Goal: Task Accomplishment & Management: Complete application form

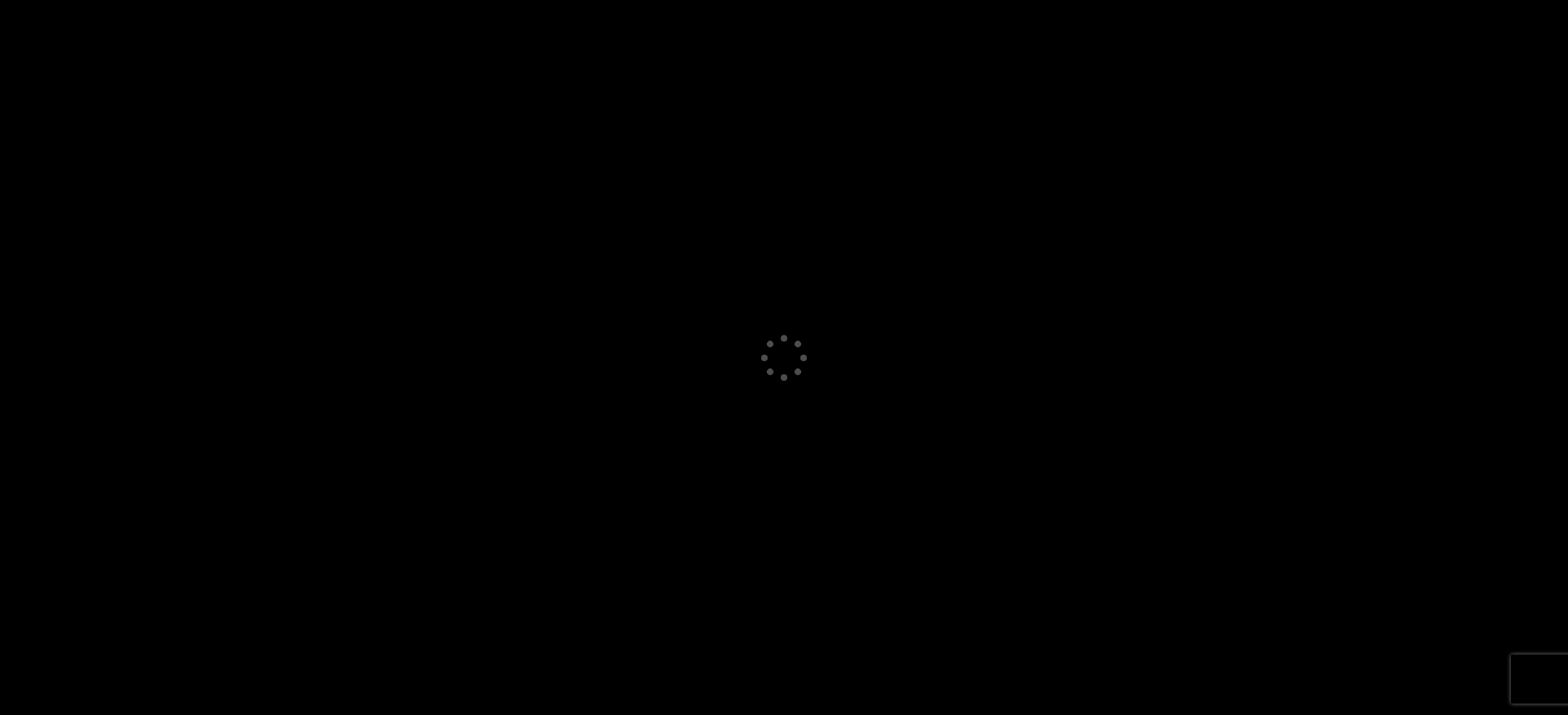
select select "GB"
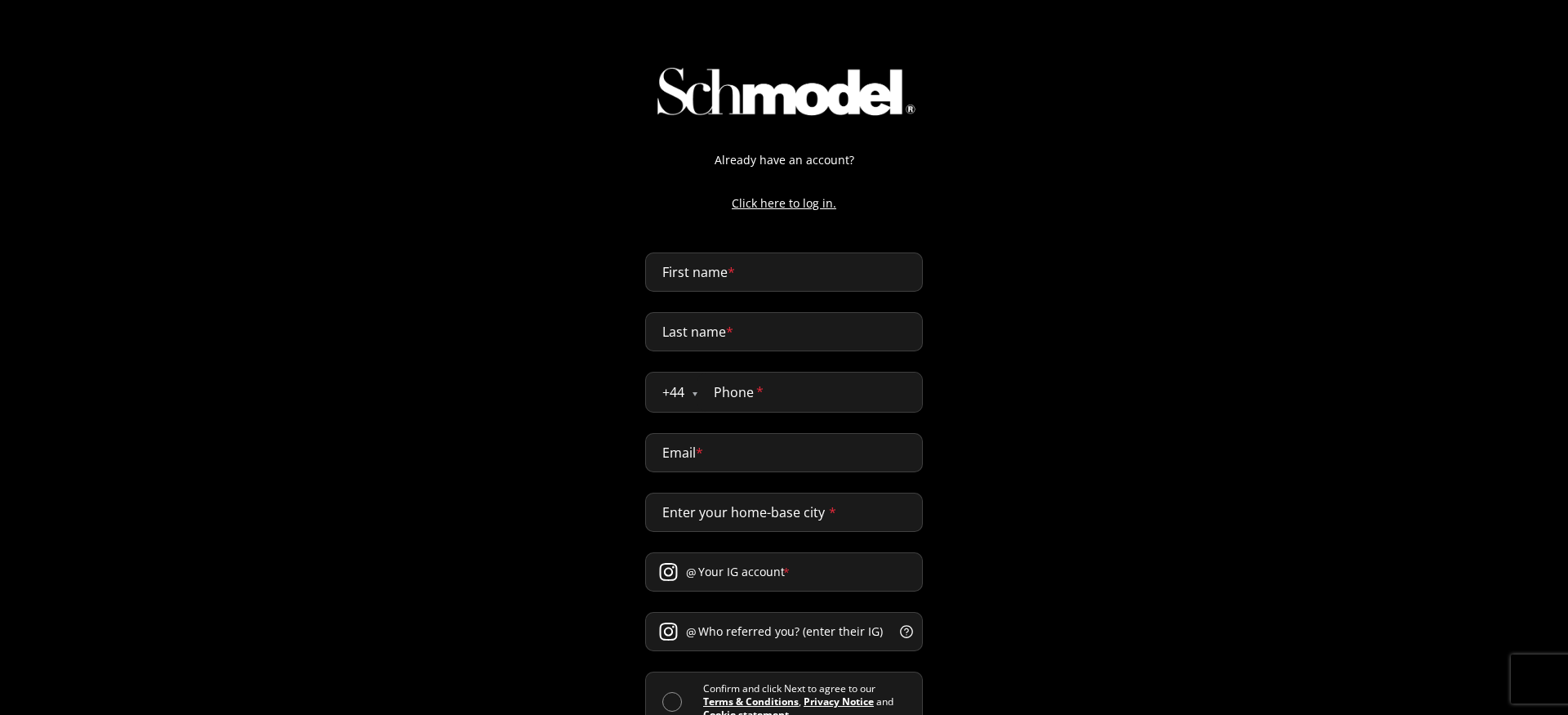
click at [694, 296] on form "First name * Last name * + 44 Åland Islands Albania Andorra Argentina Australia…" at bounding box center [784, 523] width 278 height 540
click at [694, 279] on input "First name *" at bounding box center [784, 271] width 278 height 39
click at [769, 283] on input "First name *" at bounding box center [784, 271] width 278 height 39
type input "abdellah"
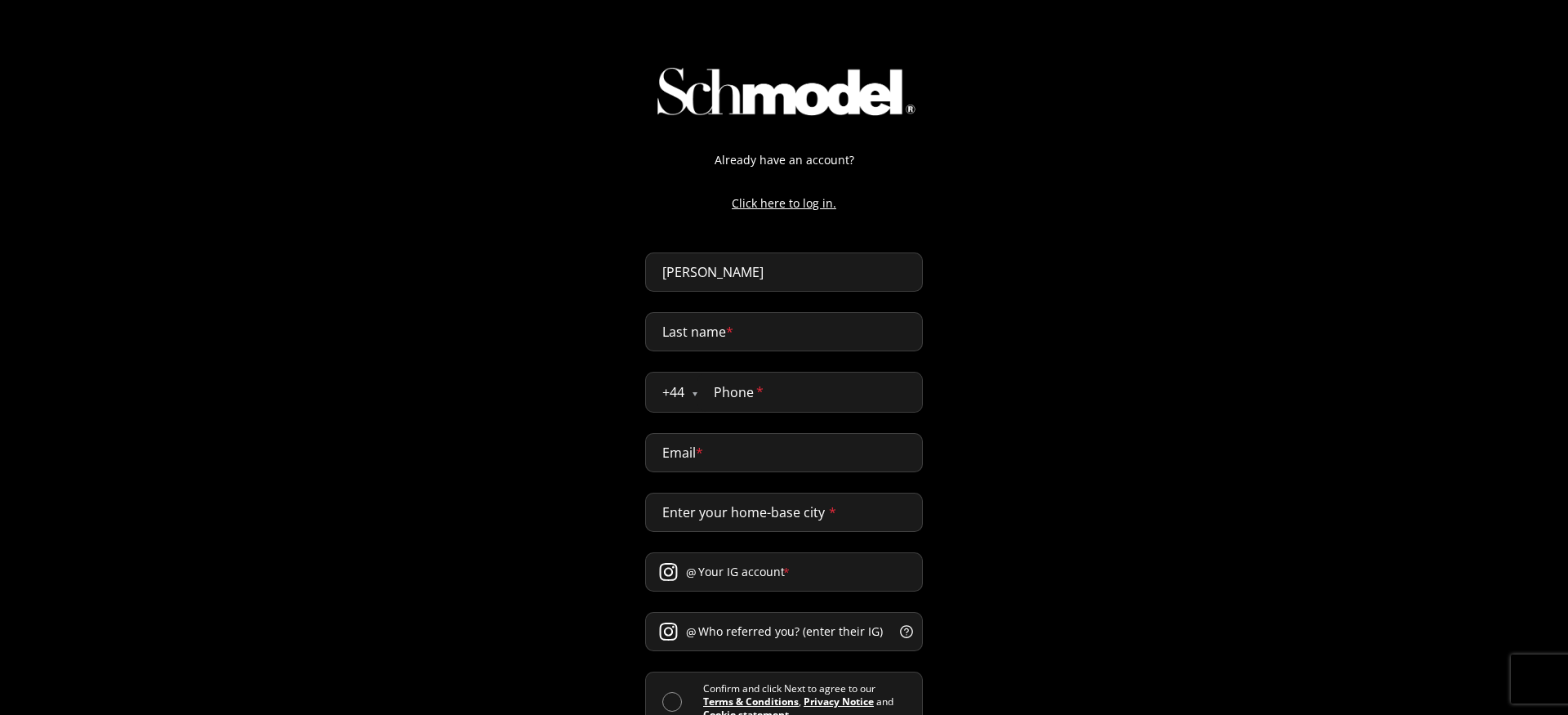
type input "naji"
type input "0611432170"
type input "abdellah@providence.pw"
click at [728, 283] on input "abdellah" at bounding box center [784, 271] width 278 height 39
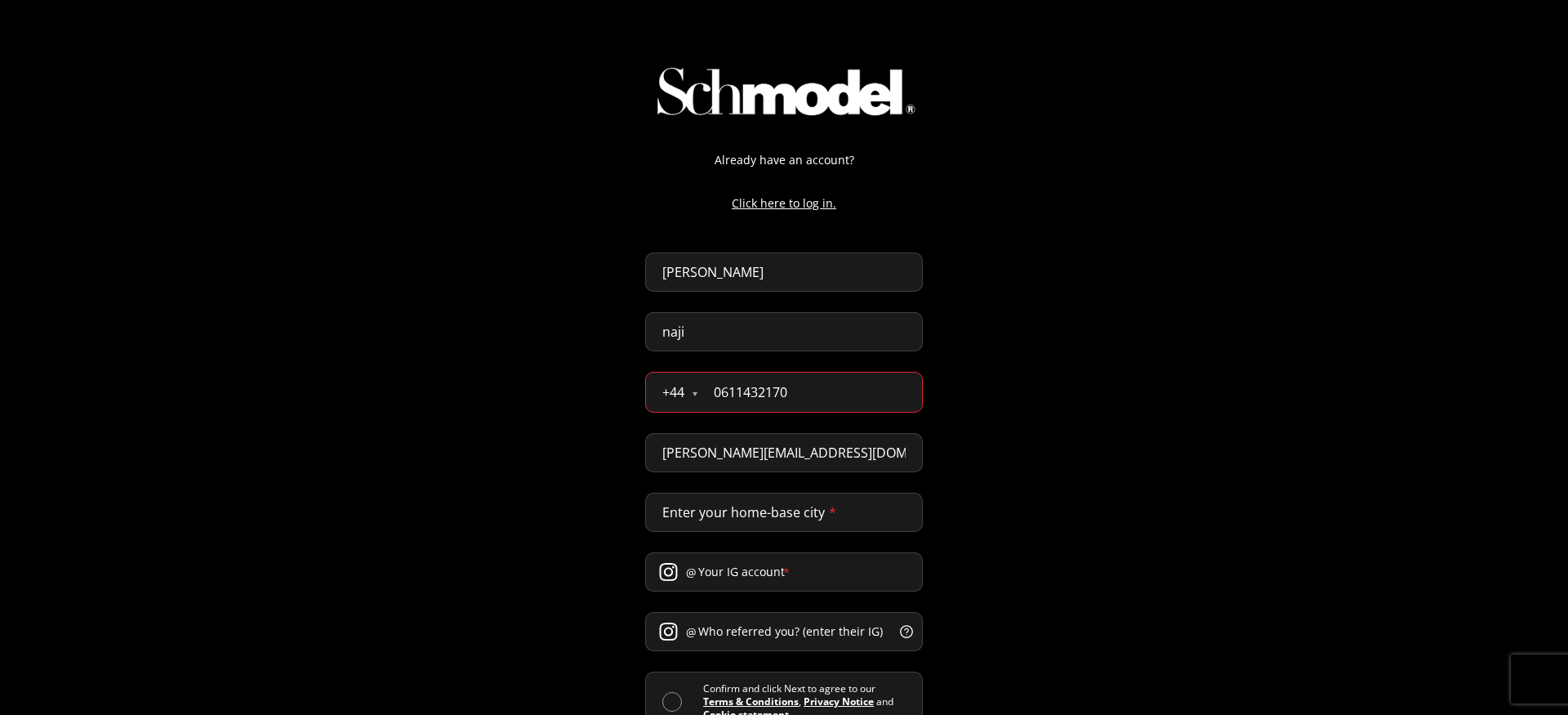
click at [686, 331] on input "naji" at bounding box center [784, 331] width 278 height 39
type input "feature_test"
click at [741, 324] on input "feature_test" at bounding box center [784, 331] width 278 height 39
click at [578, 325] on div "Already have an account? Click here to log in. abdellah feature_test + 44 Åland…" at bounding box center [784, 421] width 1568 height 842
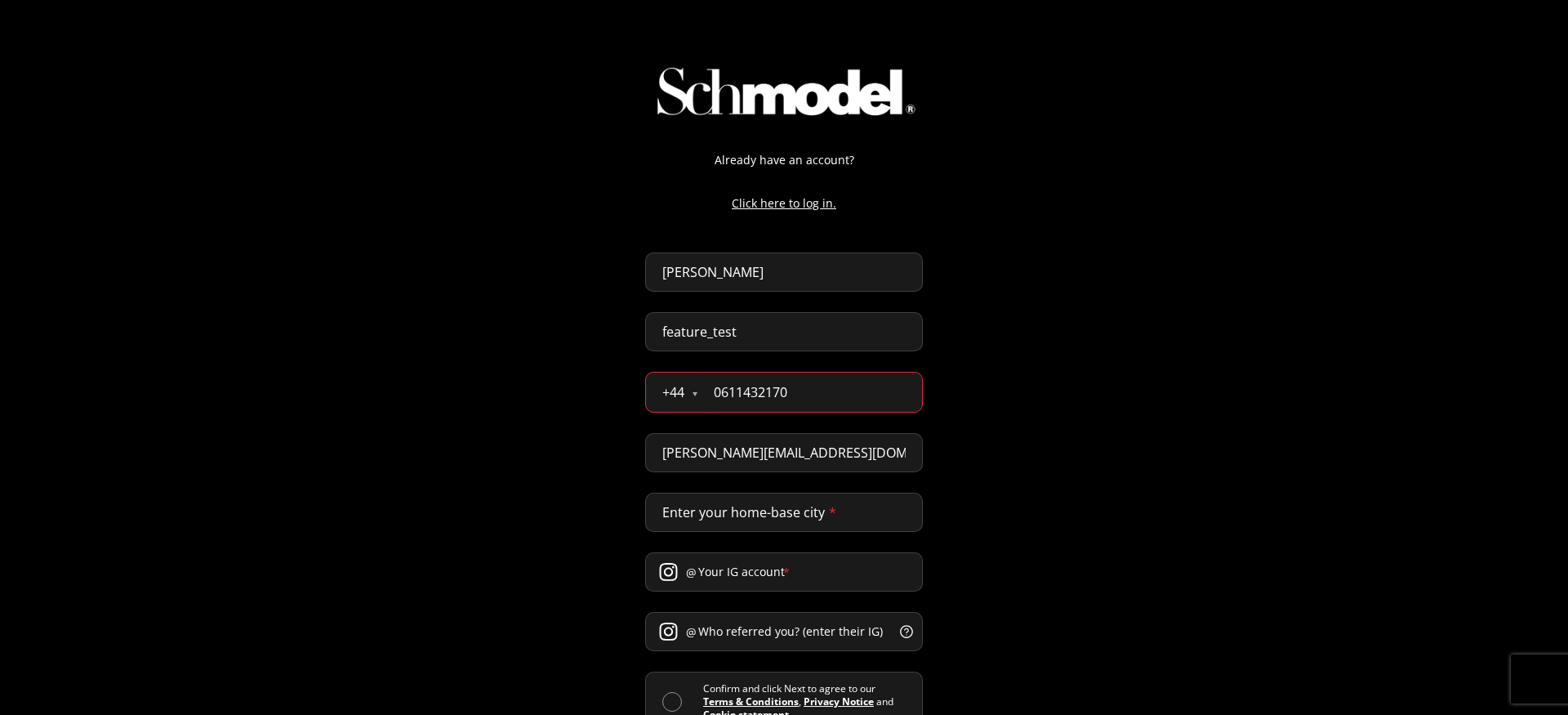
click at [705, 327] on input "feature_test" at bounding box center [784, 331] width 278 height 39
click at [812, 407] on input "0611432170" at bounding box center [809, 392] width 224 height 39
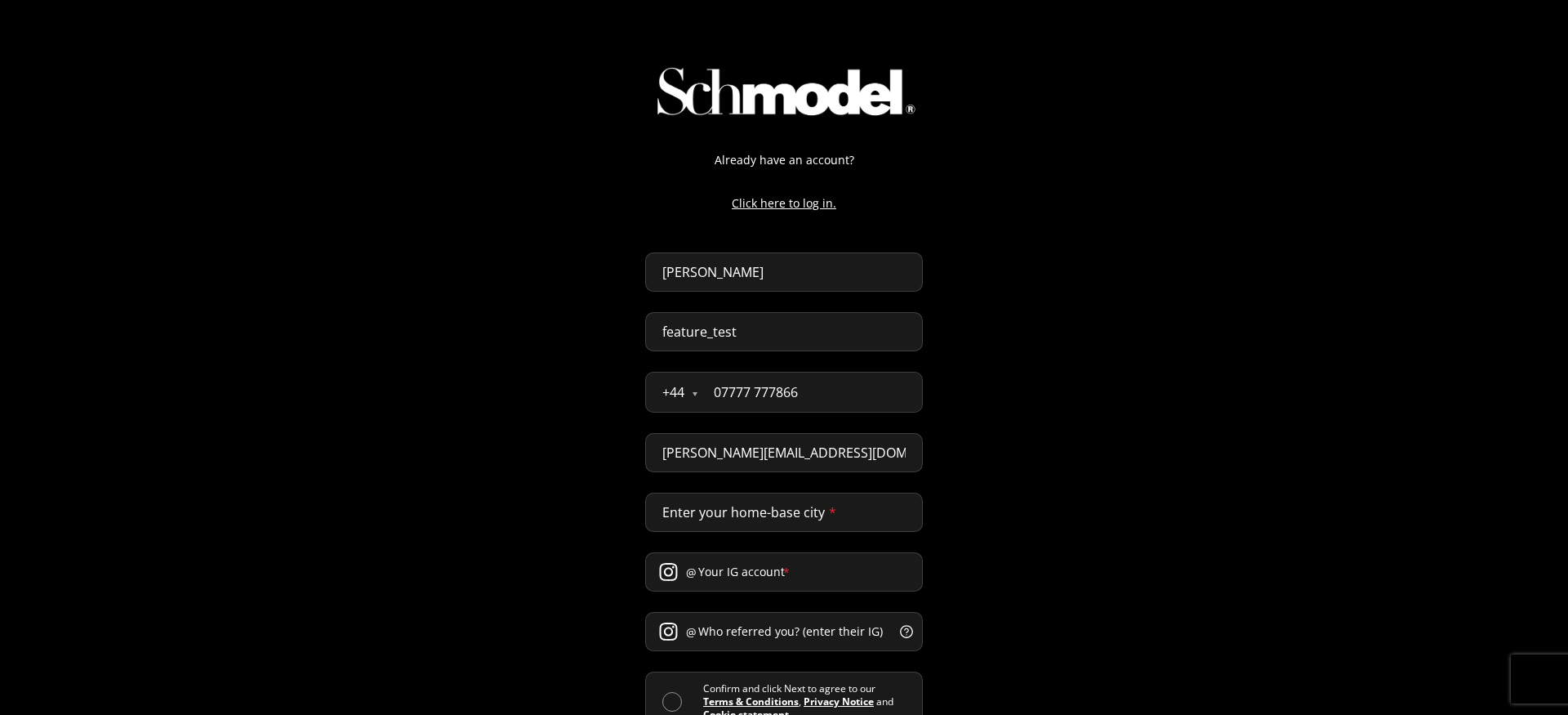
type input "07777 777866"
click at [818, 501] on input "Enter your home-base city *" at bounding box center [784, 512] width 278 height 39
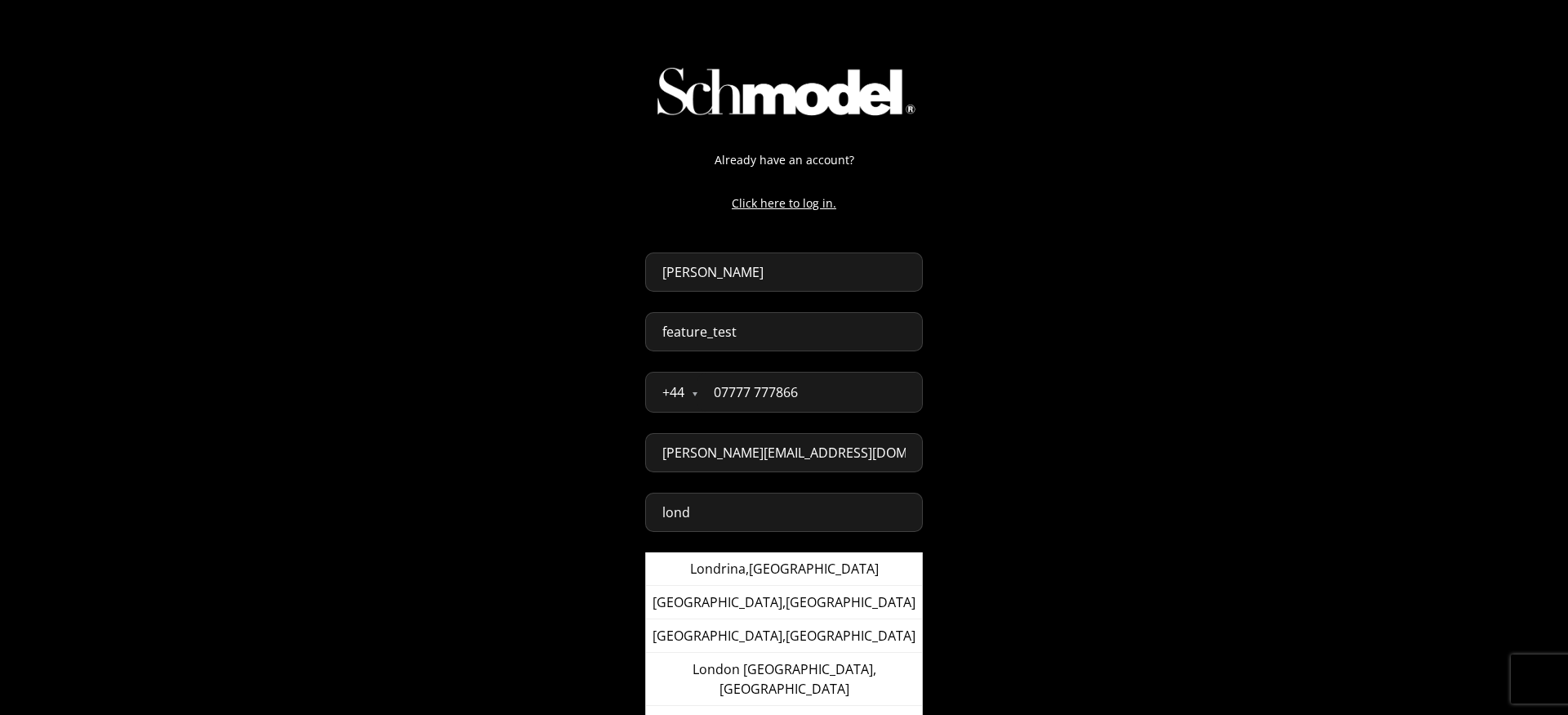
type input "lond"
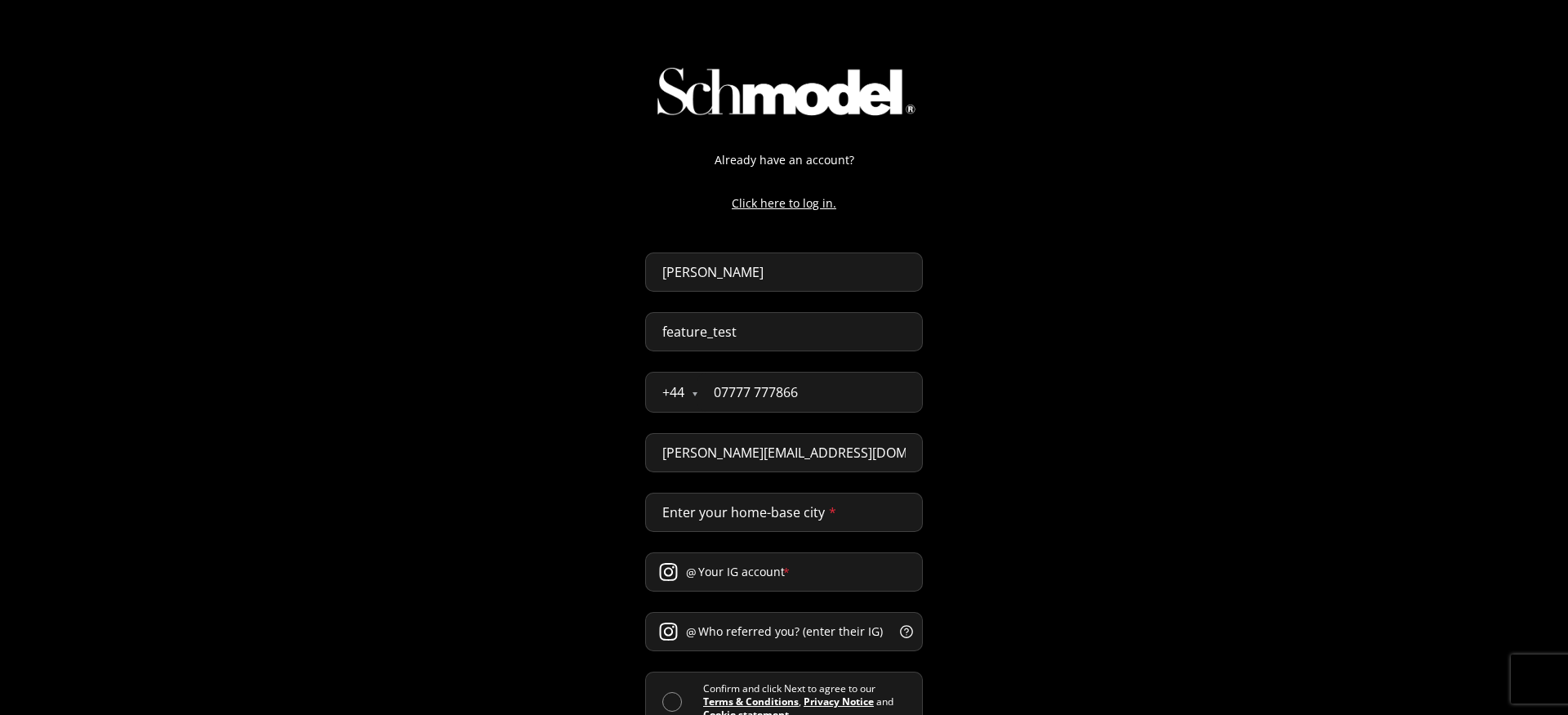
click at [707, 458] on input "abdellah@providence.pw" at bounding box center [784, 452] width 278 height 39
paste input "feature_test"
type input "abdellah+feature_test@providence.pw"
click at [943, 432] on div "Already have an account? Click here to log in. abdellah feature_test + 44 Åland…" at bounding box center [784, 410] width 1568 height 820
click at [830, 520] on input "Enter your home-base city *" at bounding box center [784, 512] width 278 height 39
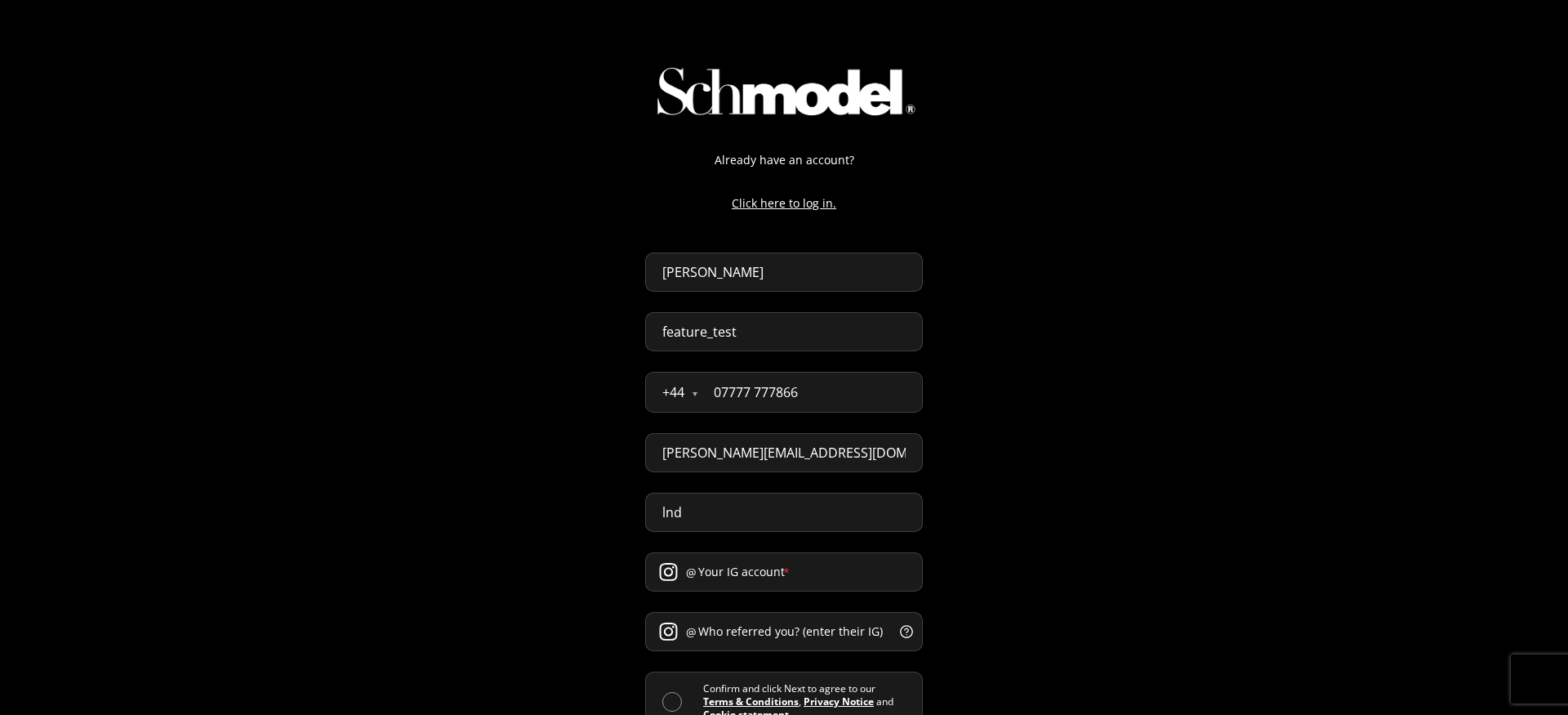
click at [773, 505] on input "lnd" at bounding box center [784, 512] width 278 height 39
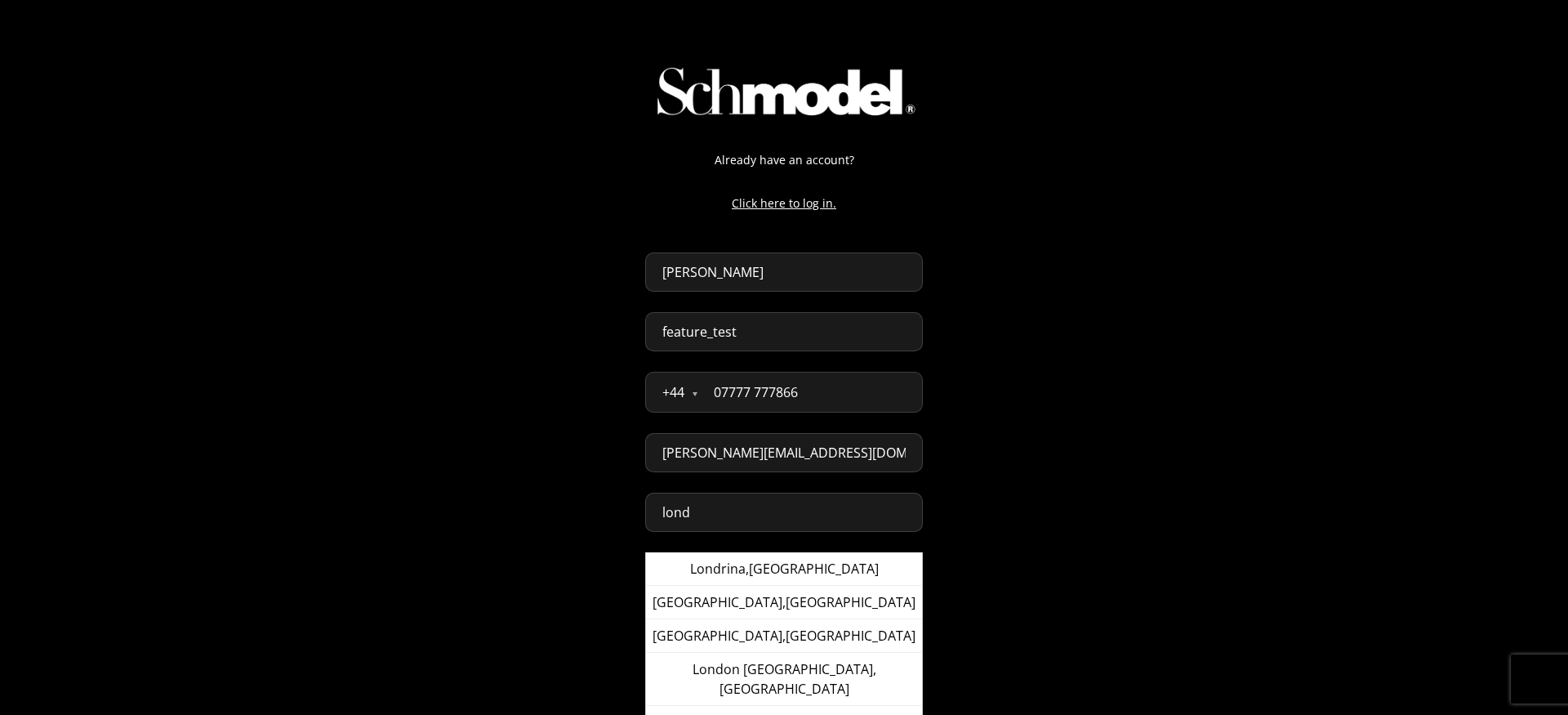
type input "London, United Kingdom"
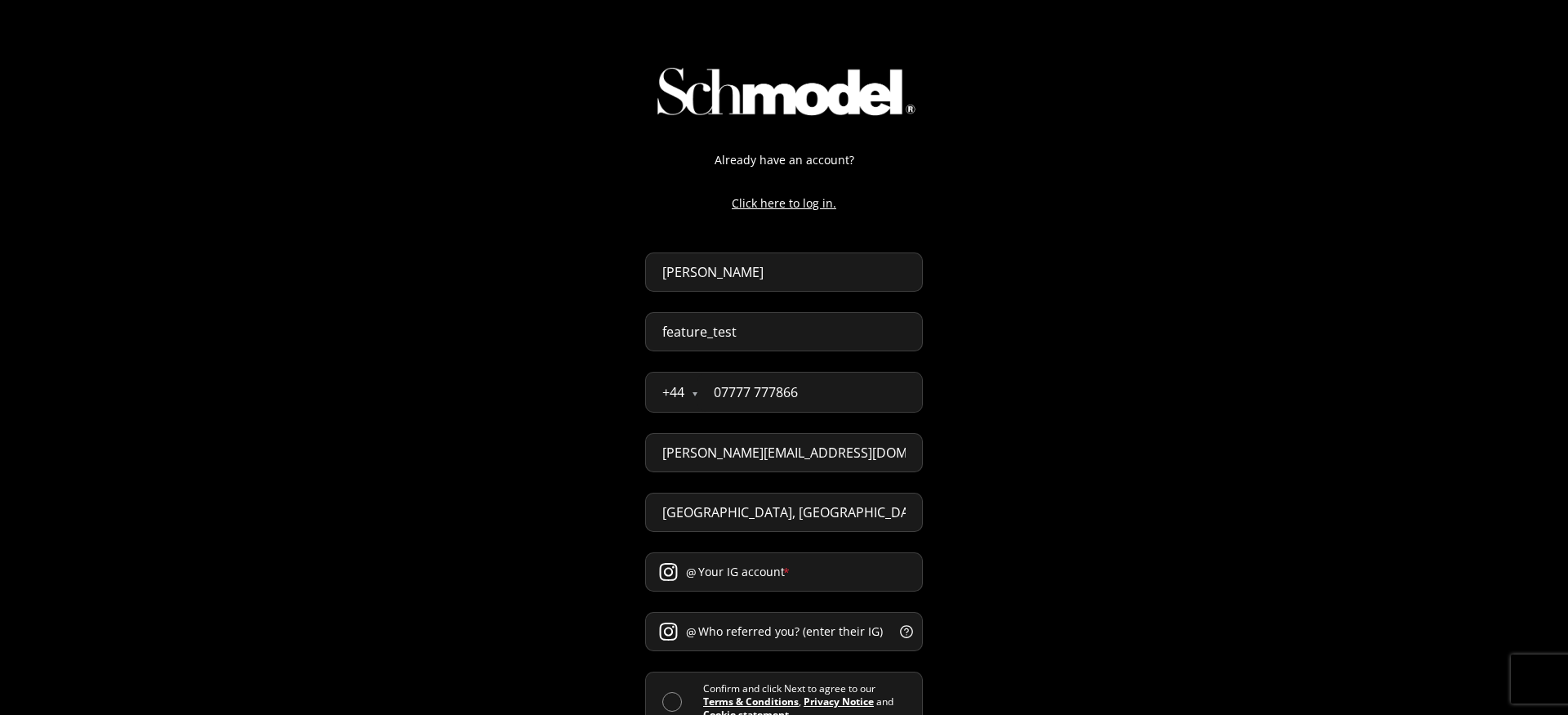
click at [771, 564] on input "Your IG account *" at bounding box center [784, 571] width 278 height 39
type input "t"
paste input "feature_test"
type input "feature_test"
click at [715, 630] on input "Who referred you? (enter their IG) *" at bounding box center [784, 631] width 278 height 39
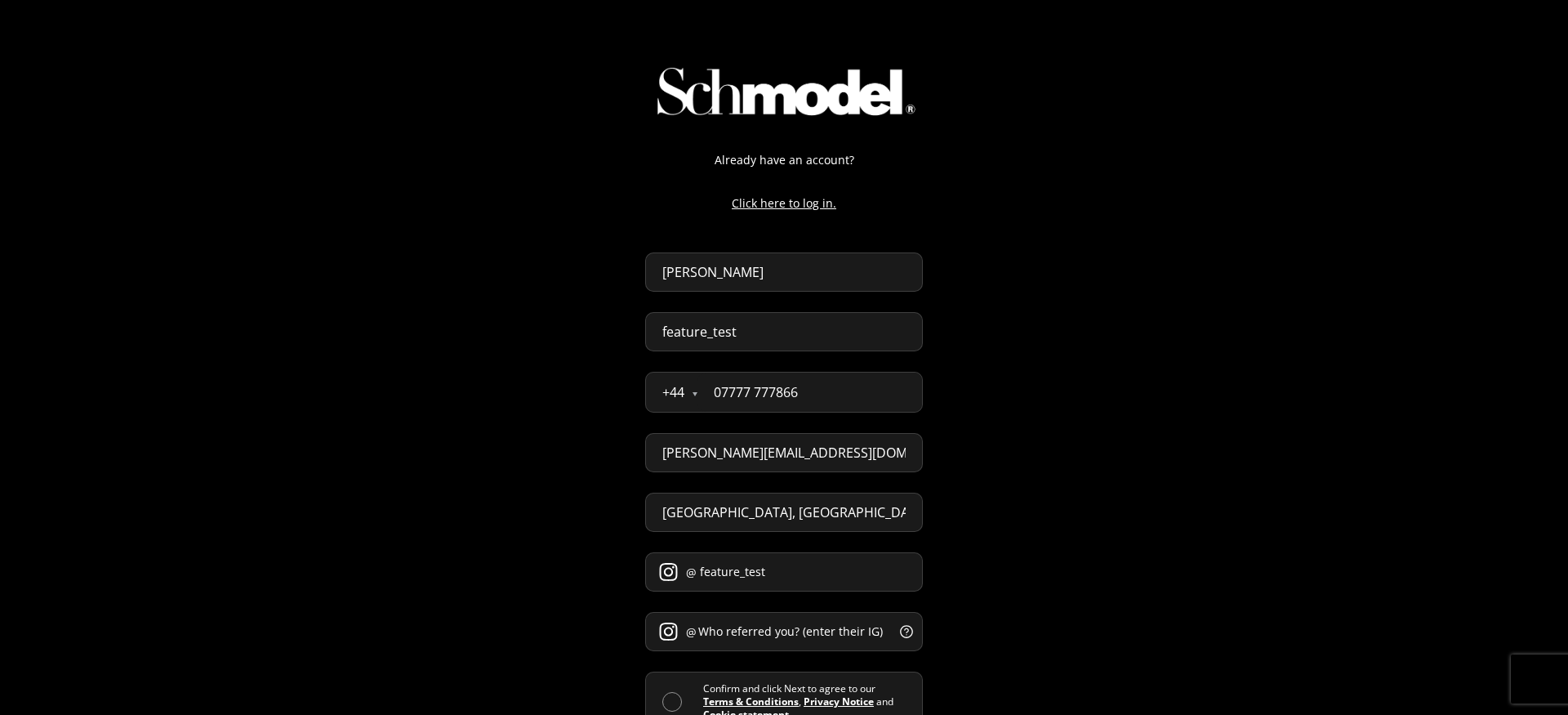
paste input "feature_test"
type input "feature_test"
click at [662, 701] on span at bounding box center [672, 702] width 20 height 20
click at [703, 702] on input "checkbox" at bounding box center [703, 702] width 0 height 0
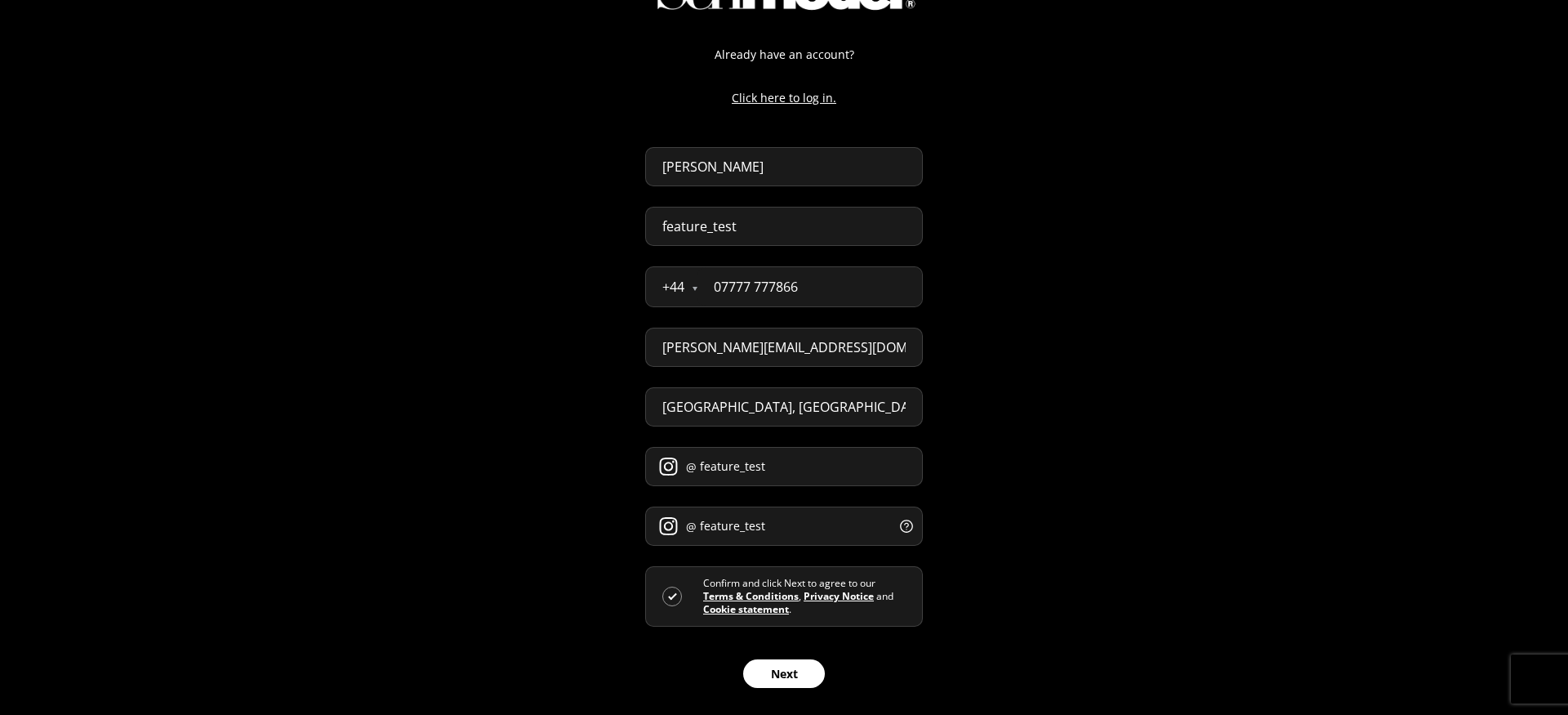
click at [779, 671] on button "Next" at bounding box center [784, 673] width 82 height 29
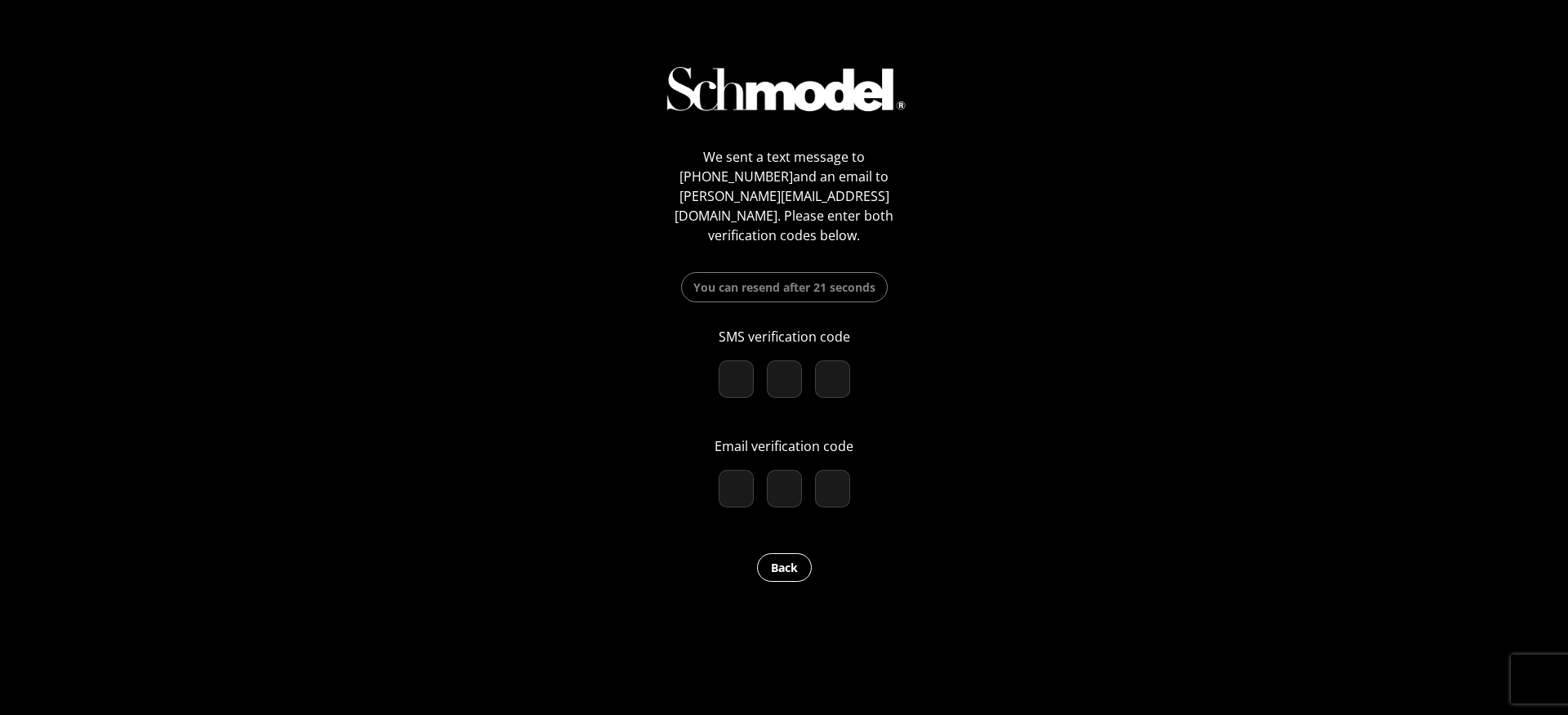
paste input "4"
type input "4"
type input "7"
type input "9"
checkbox input "true"
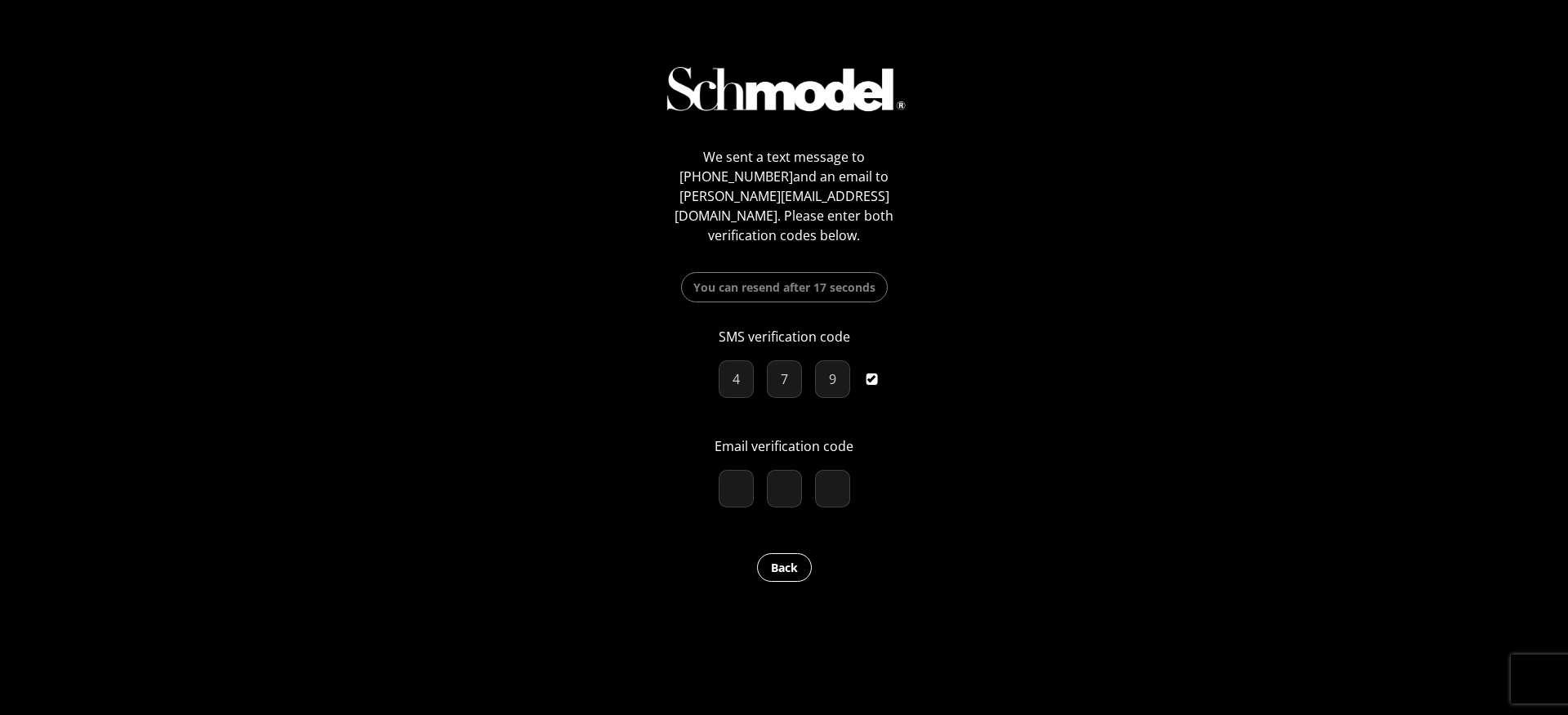
click at [739, 480] on input "number" at bounding box center [736, 489] width 35 height 38
paste input "6"
type input "6"
type input "0"
type input "2"
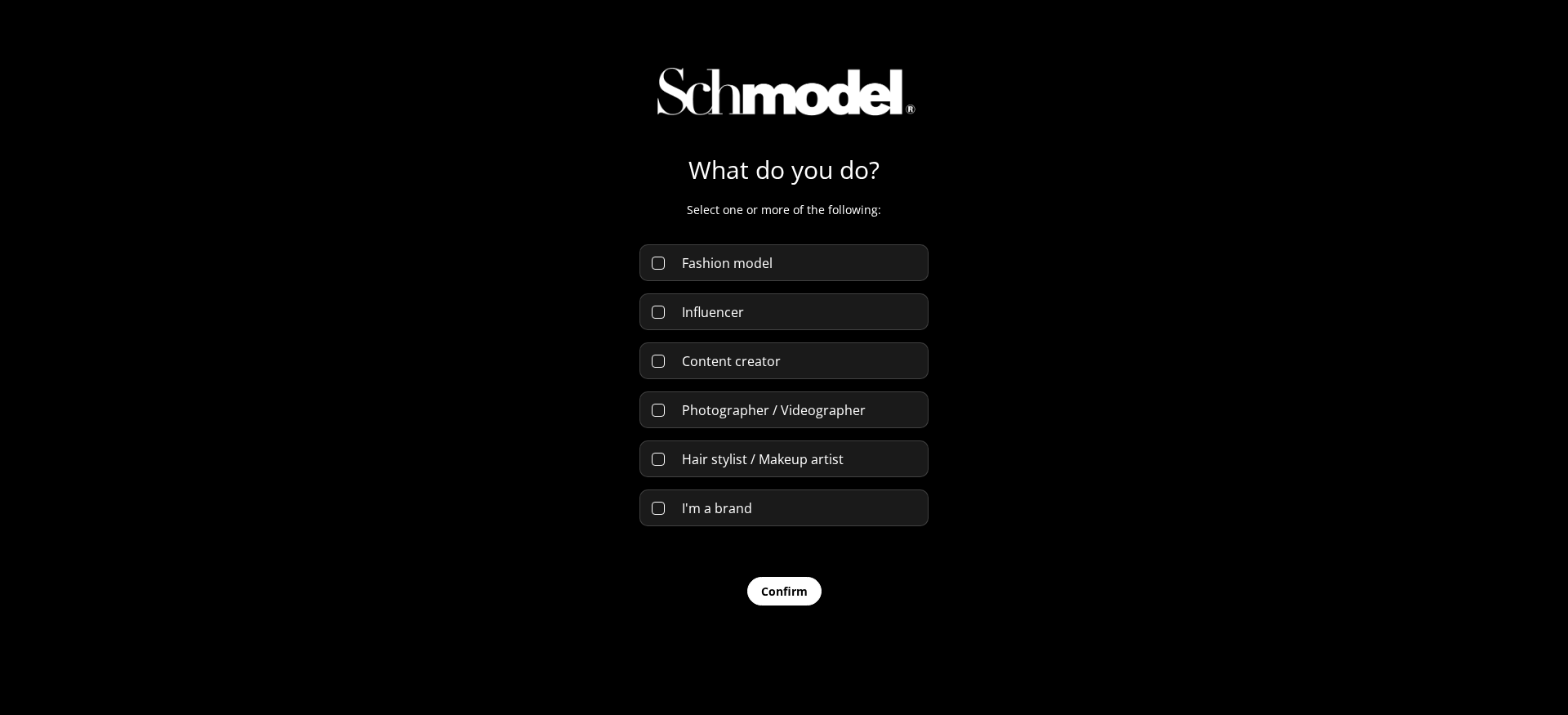
click at [842, 271] on div "Fashion model" at bounding box center [784, 262] width 289 height 37
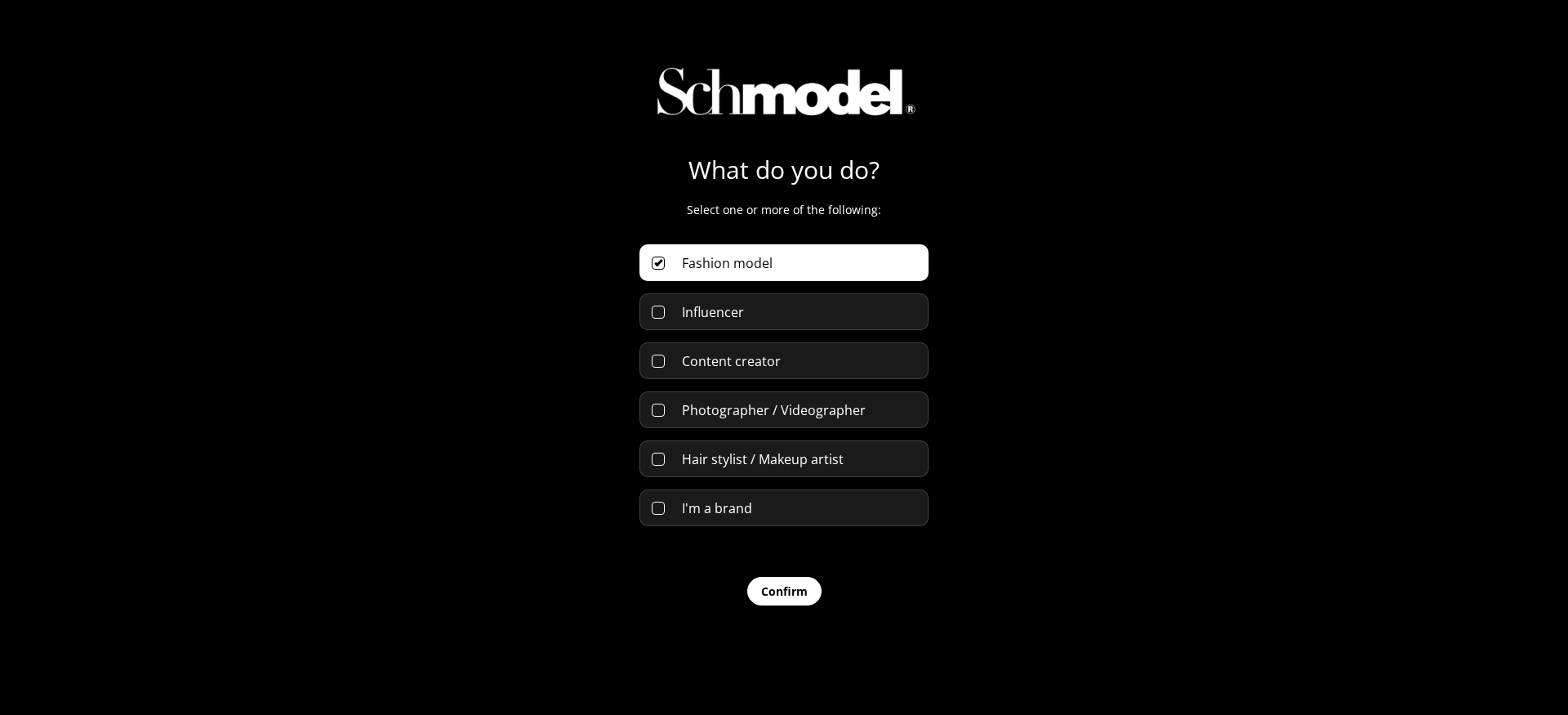
click at [827, 292] on form "Fashion model Influencer Content creator Photographer / Videographer Hair styli…" at bounding box center [784, 425] width 289 height 361
click at [801, 314] on div "Influencer" at bounding box center [784, 311] width 289 height 37
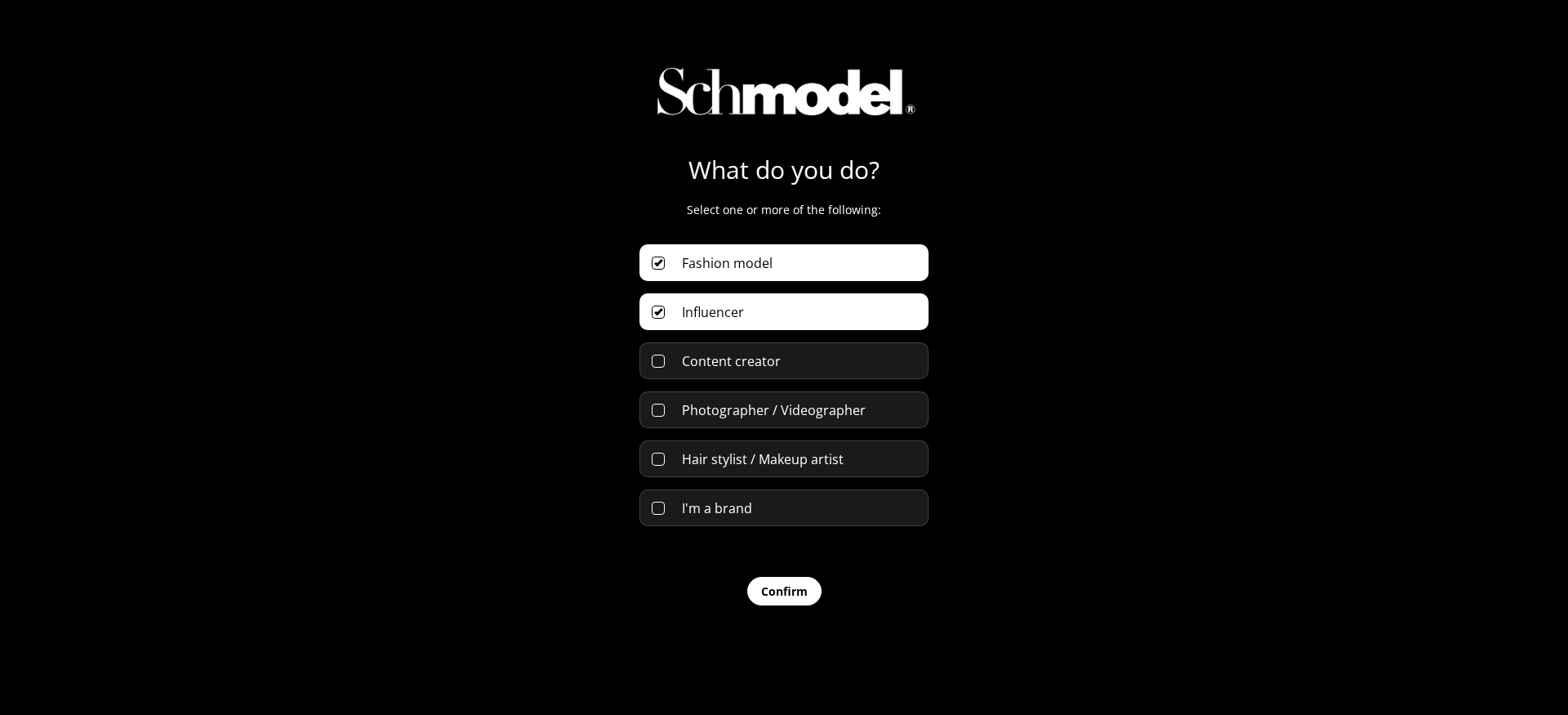
click at [795, 580] on button "Confirm" at bounding box center [784, 590] width 75 height 29
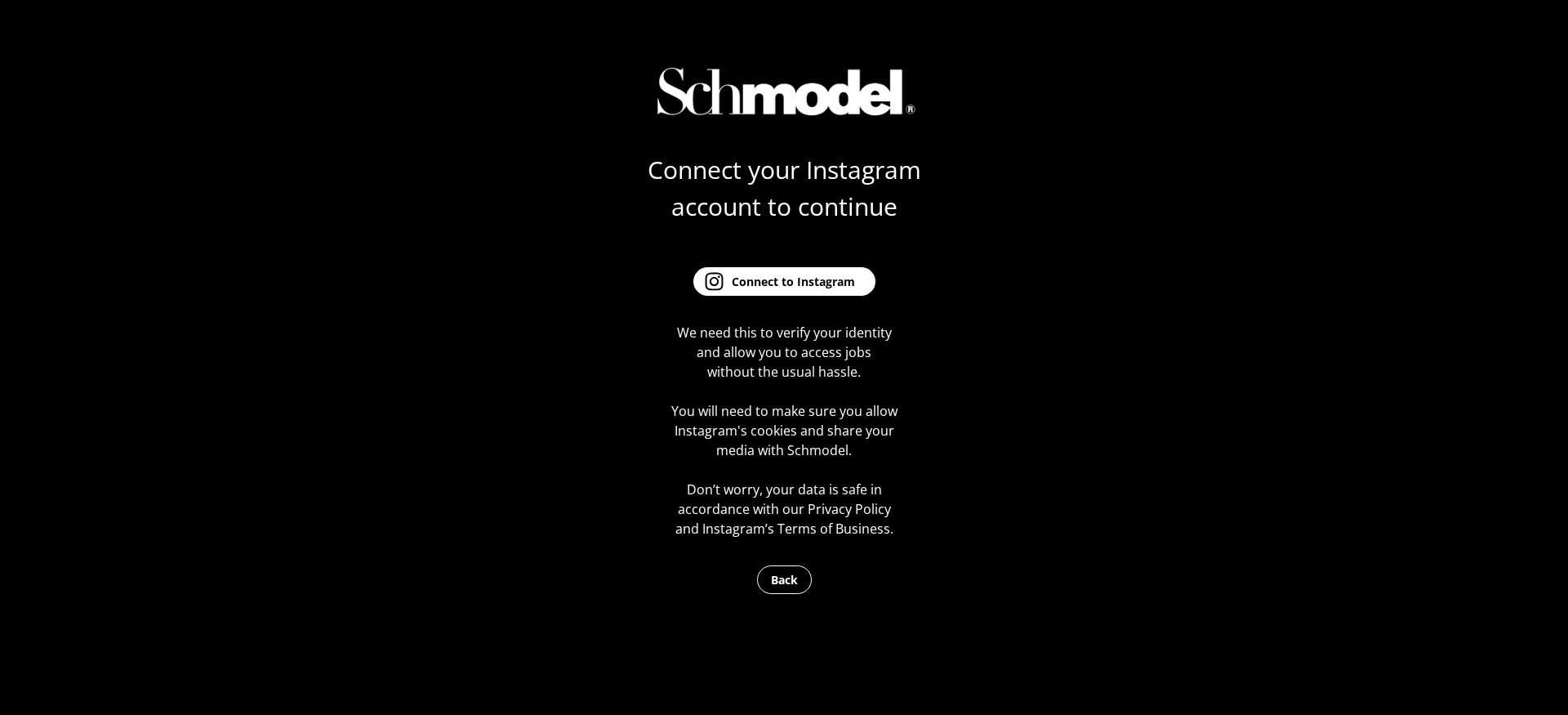
click at [766, 293] on button "Connect to Instagram" at bounding box center [784, 281] width 182 height 29
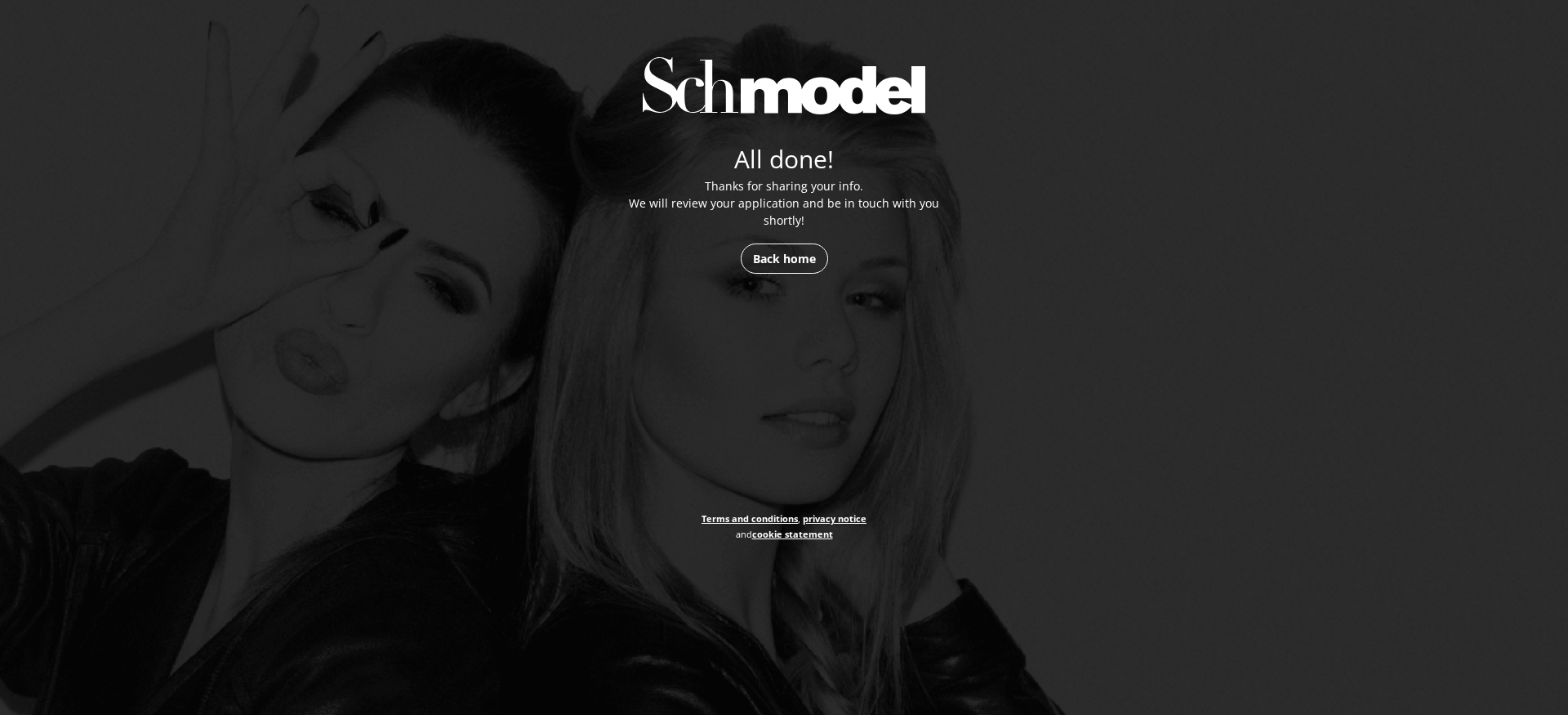
click at [777, 520] on link "Terms and conditions" at bounding box center [750, 519] width 97 height 12
click at [777, 264] on link "Back home" at bounding box center [784, 258] width 88 height 30
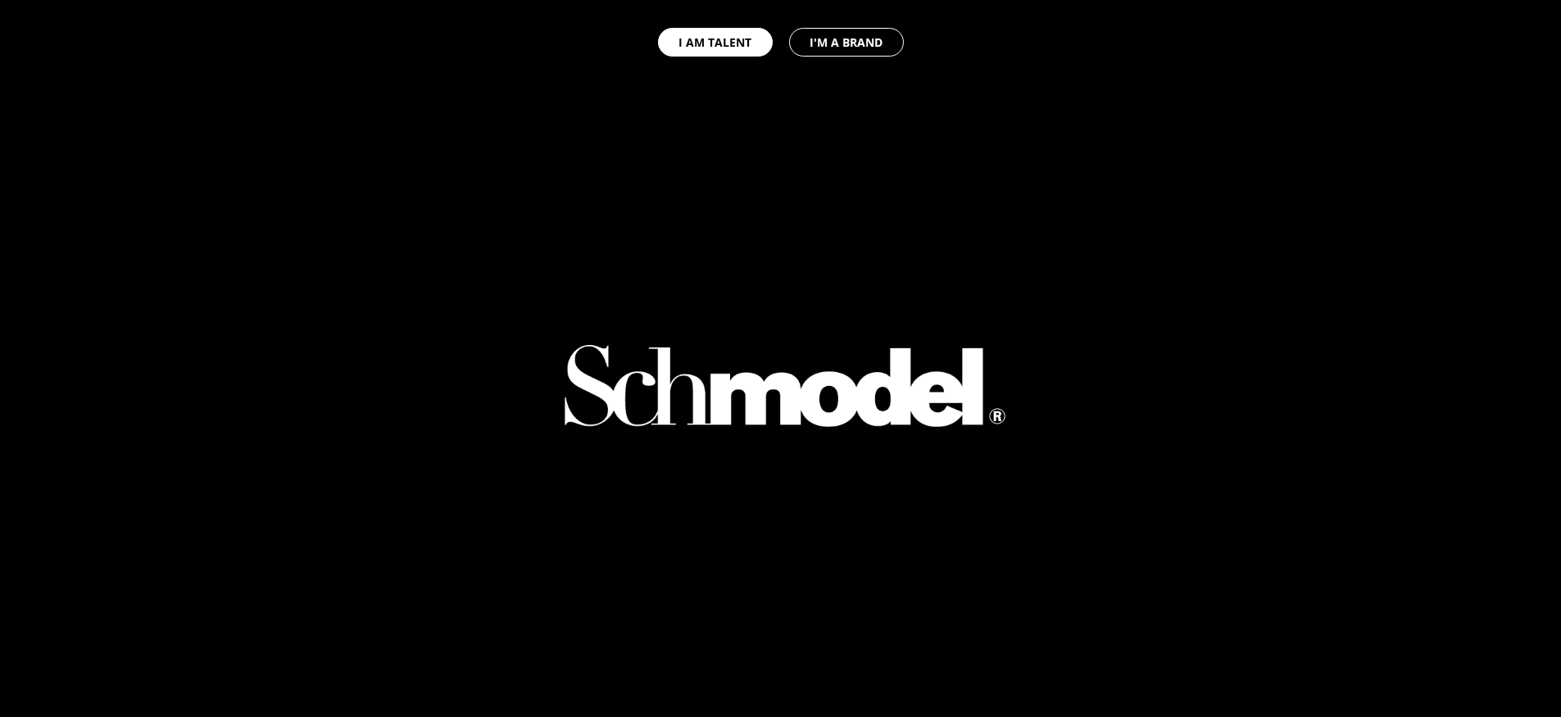
select select "GB"
